Goal: Navigation & Orientation: Find specific page/section

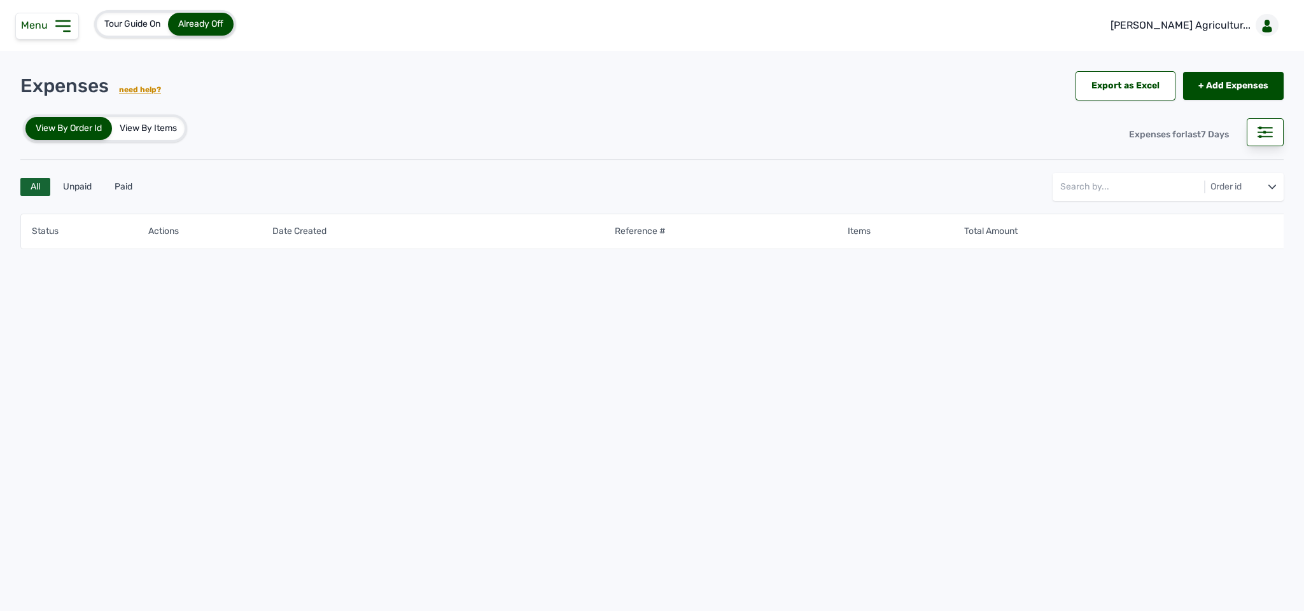
click at [53, 18] on icon at bounding box center [63, 26] width 20 height 20
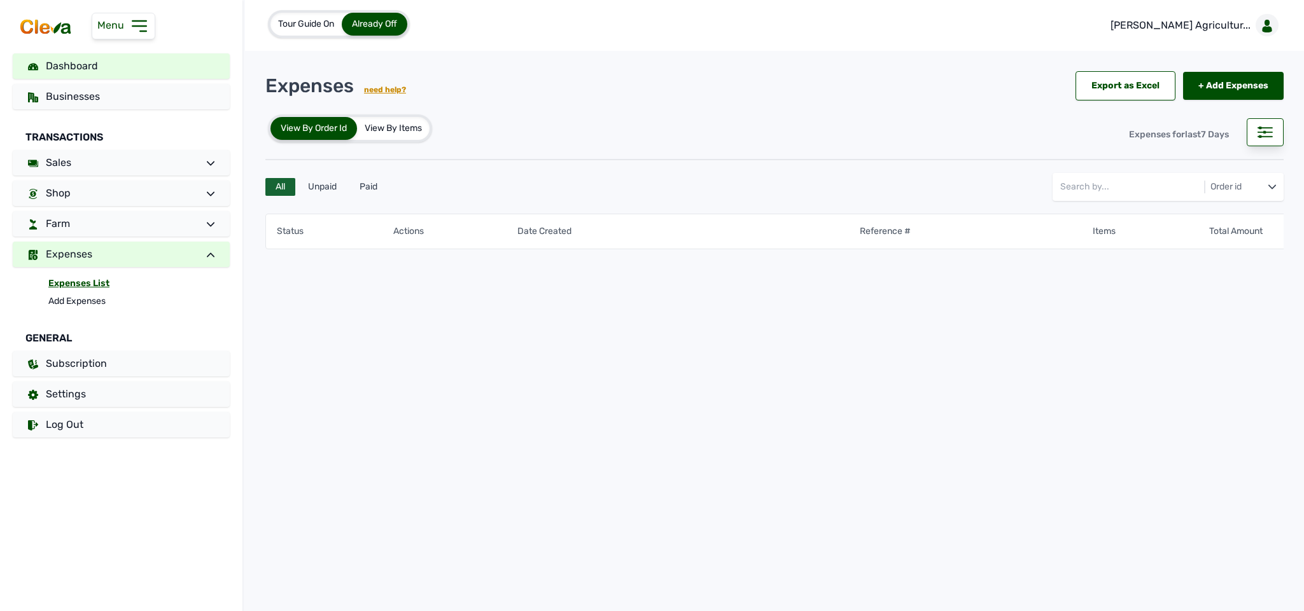
click at [74, 75] on link "Dashboard" at bounding box center [121, 65] width 217 height 25
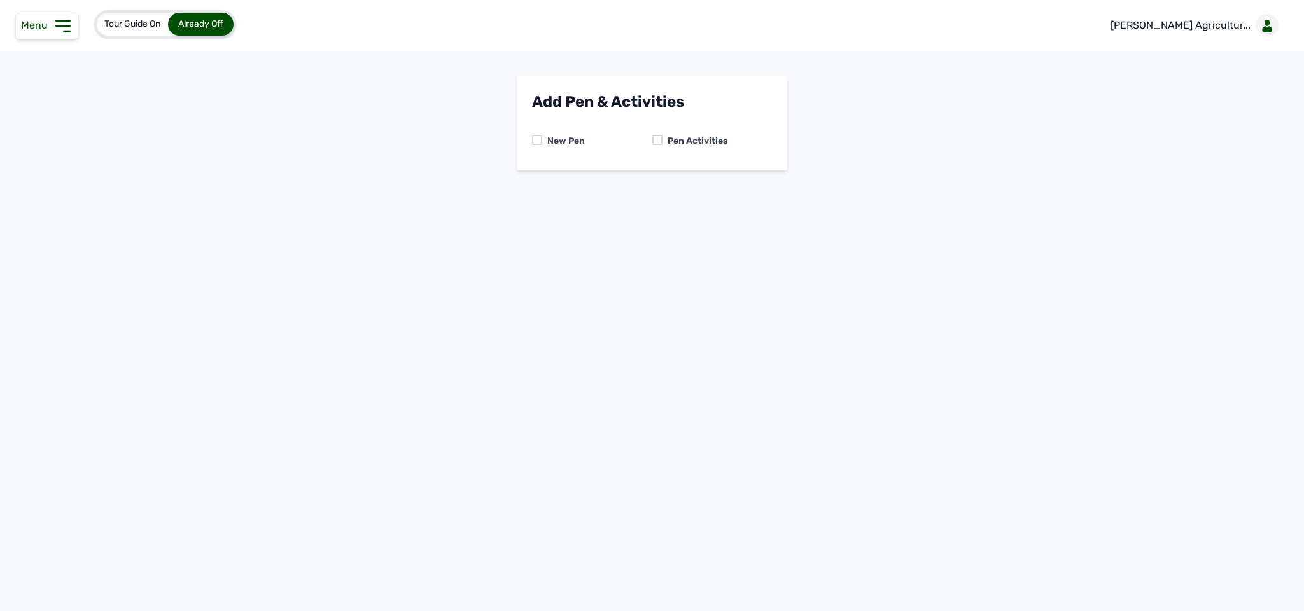
click at [66, 20] on icon at bounding box center [63, 26] width 20 height 20
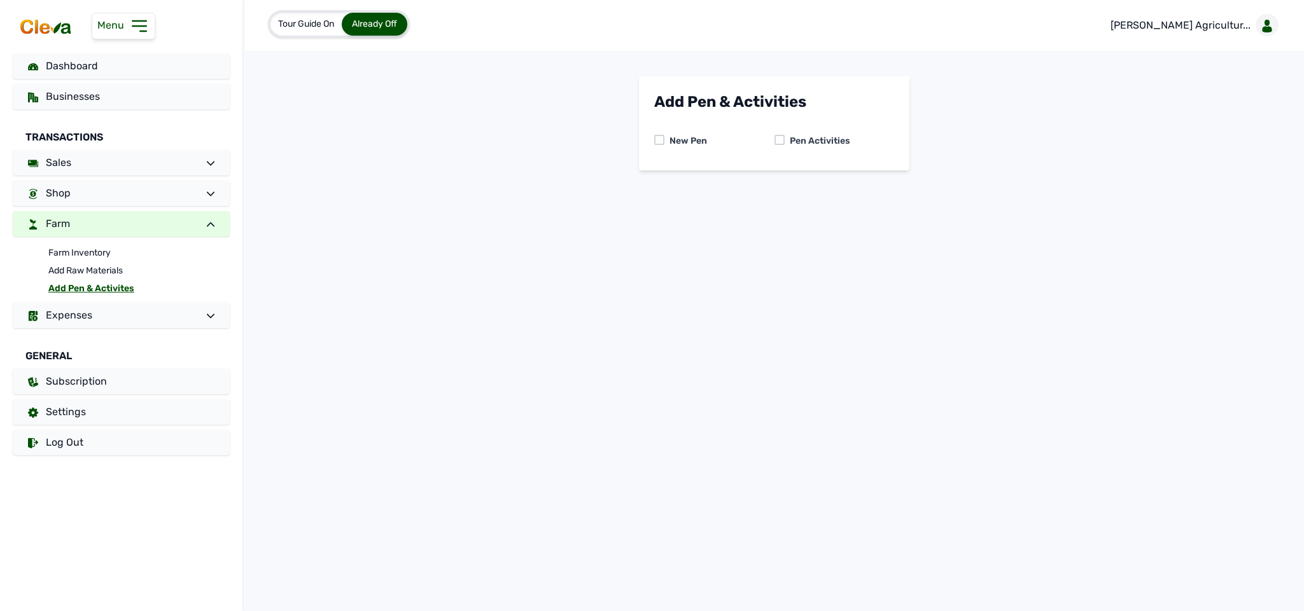
click at [116, 29] on span "Menu" at bounding box center [113, 25] width 32 height 12
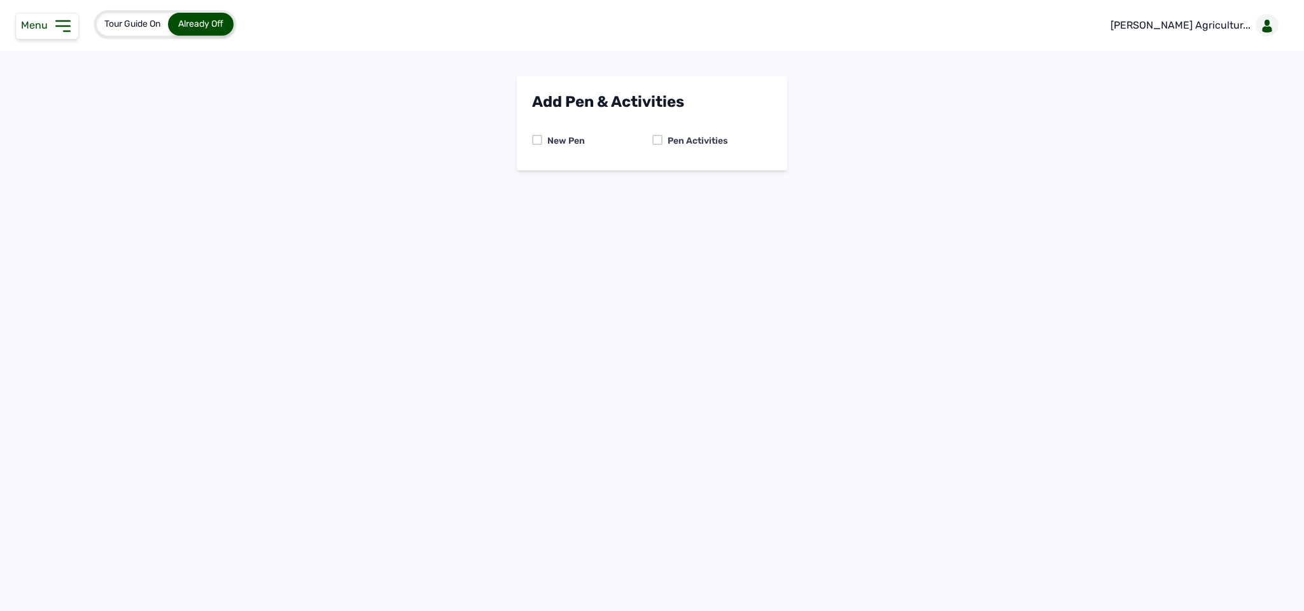
click at [41, 29] on span "Menu" at bounding box center [37, 25] width 32 height 12
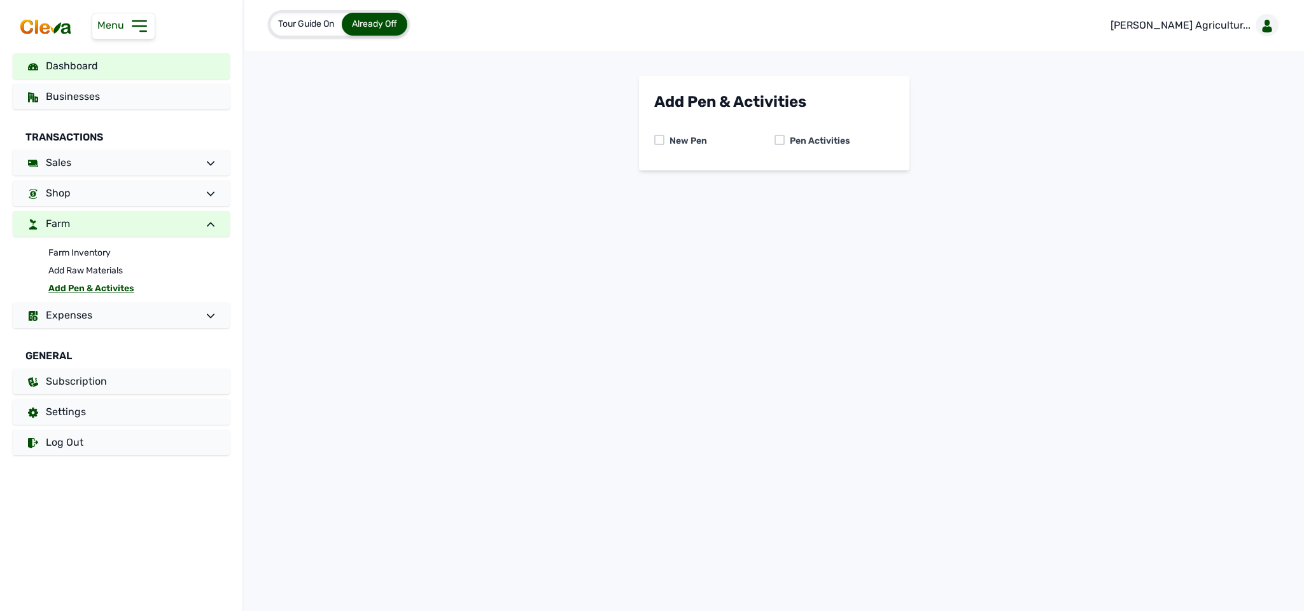
click at [102, 66] on link "Dashboard" at bounding box center [121, 65] width 217 height 25
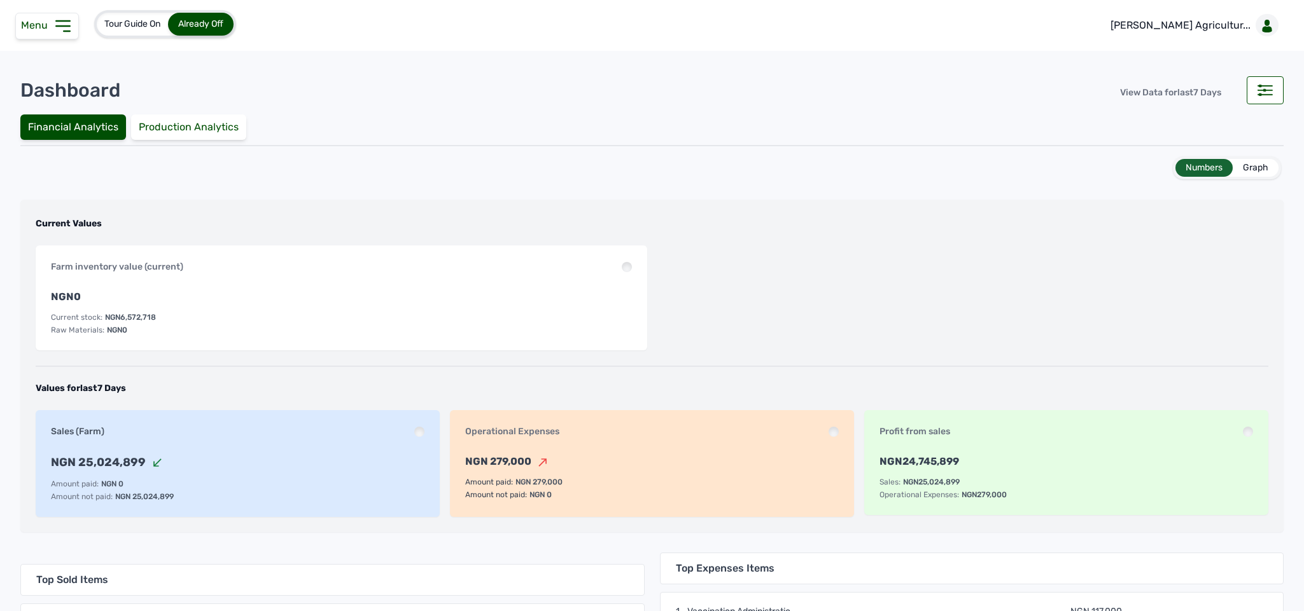
click at [66, 31] on icon at bounding box center [63, 26] width 20 height 20
